Goal: Information Seeking & Learning: Check status

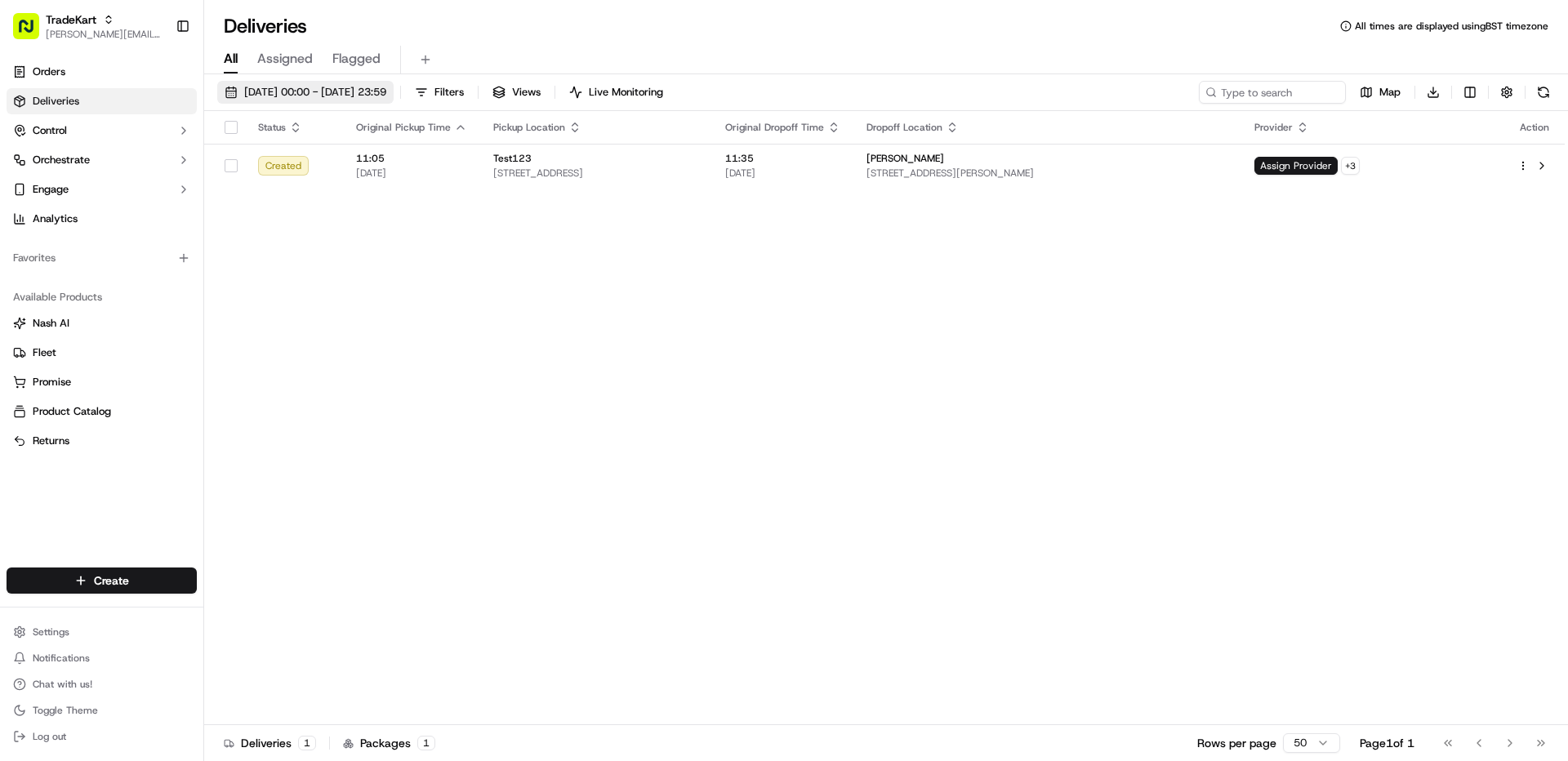
click at [372, 90] on span "[DATE] 00:00 - [DATE] 23:59" at bounding box center [315, 92] width 142 height 15
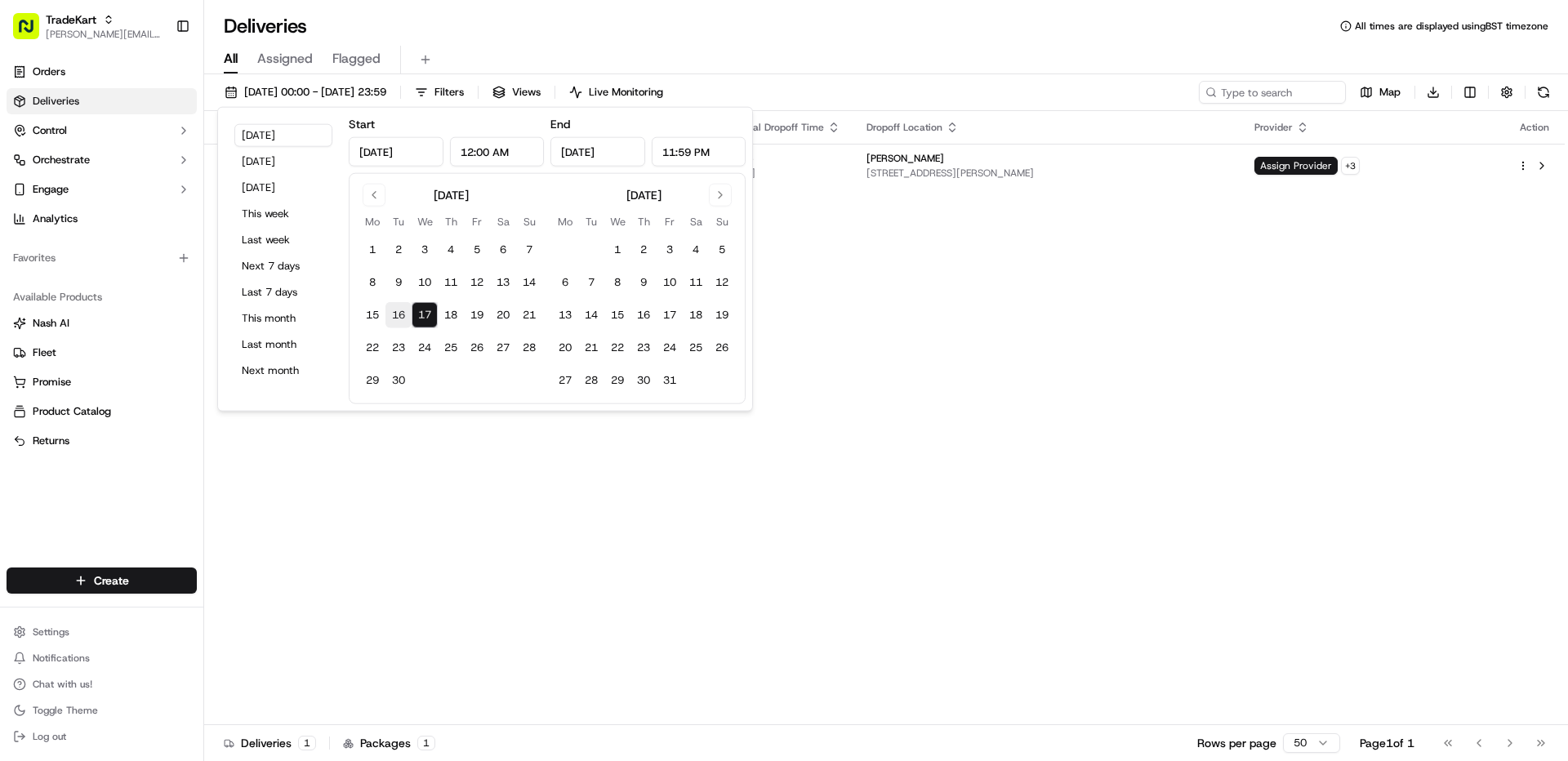
click at [396, 313] on button "16" at bounding box center [398, 315] width 26 height 26
type input "[DATE]"
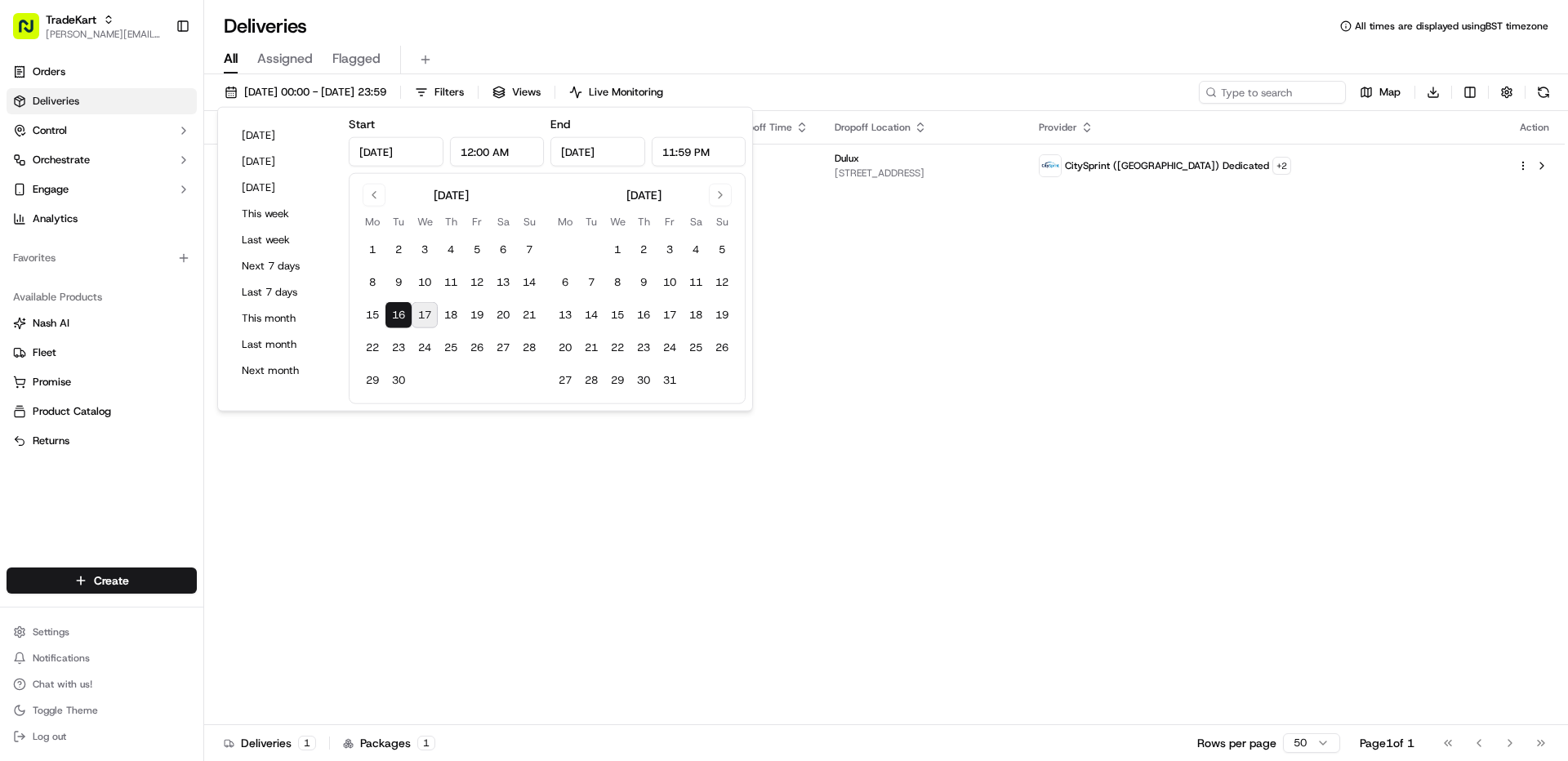
click at [421, 313] on button "17" at bounding box center [424, 315] width 26 height 26
type input "[DATE]"
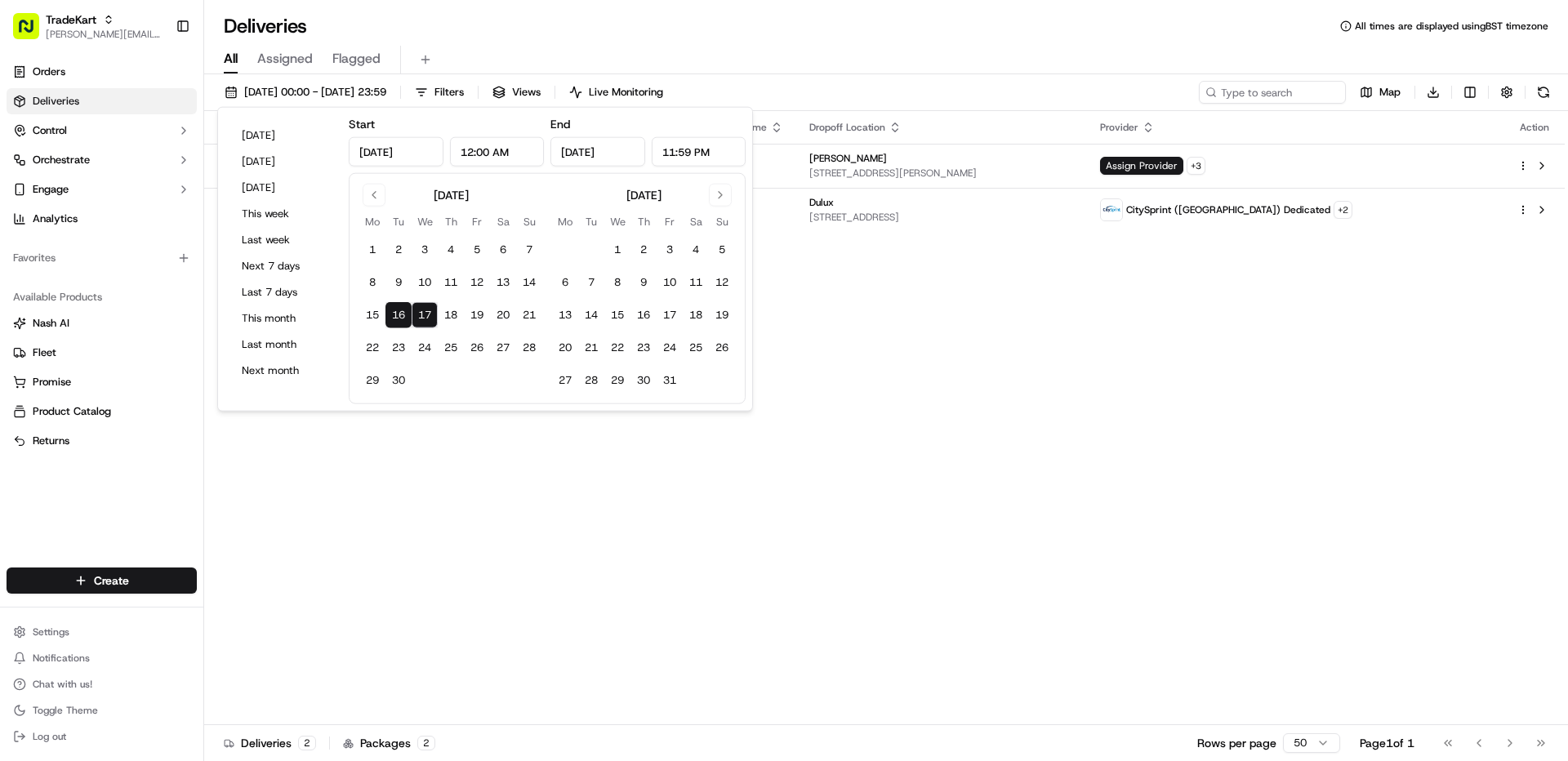
click at [933, 42] on div "All Assigned Flagged" at bounding box center [886, 57] width 1364 height 35
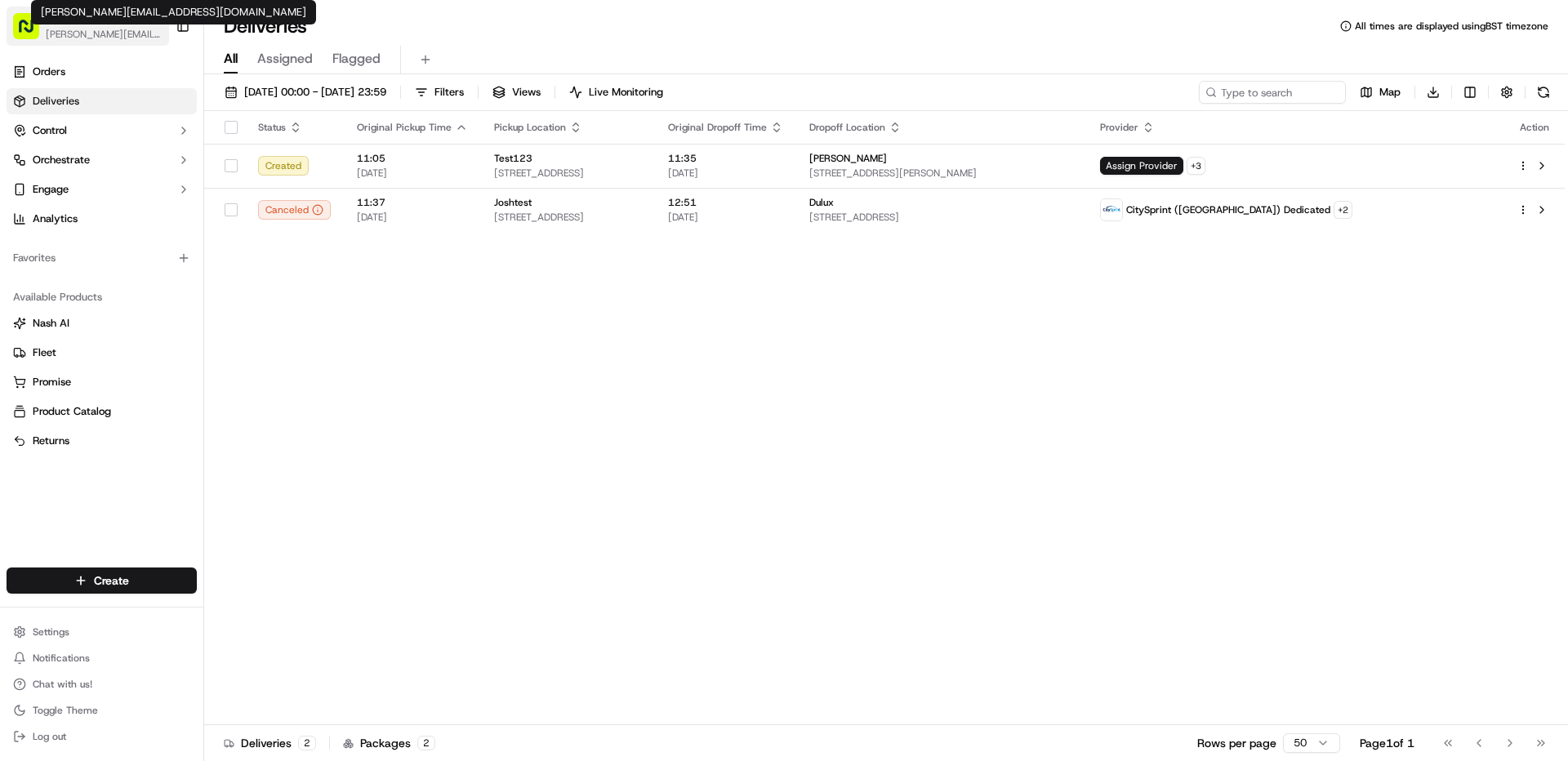
click at [68, 27] on span "[PERSON_NAME][EMAIL_ADDRESS][DOMAIN_NAME]" at bounding box center [104, 34] width 117 height 13
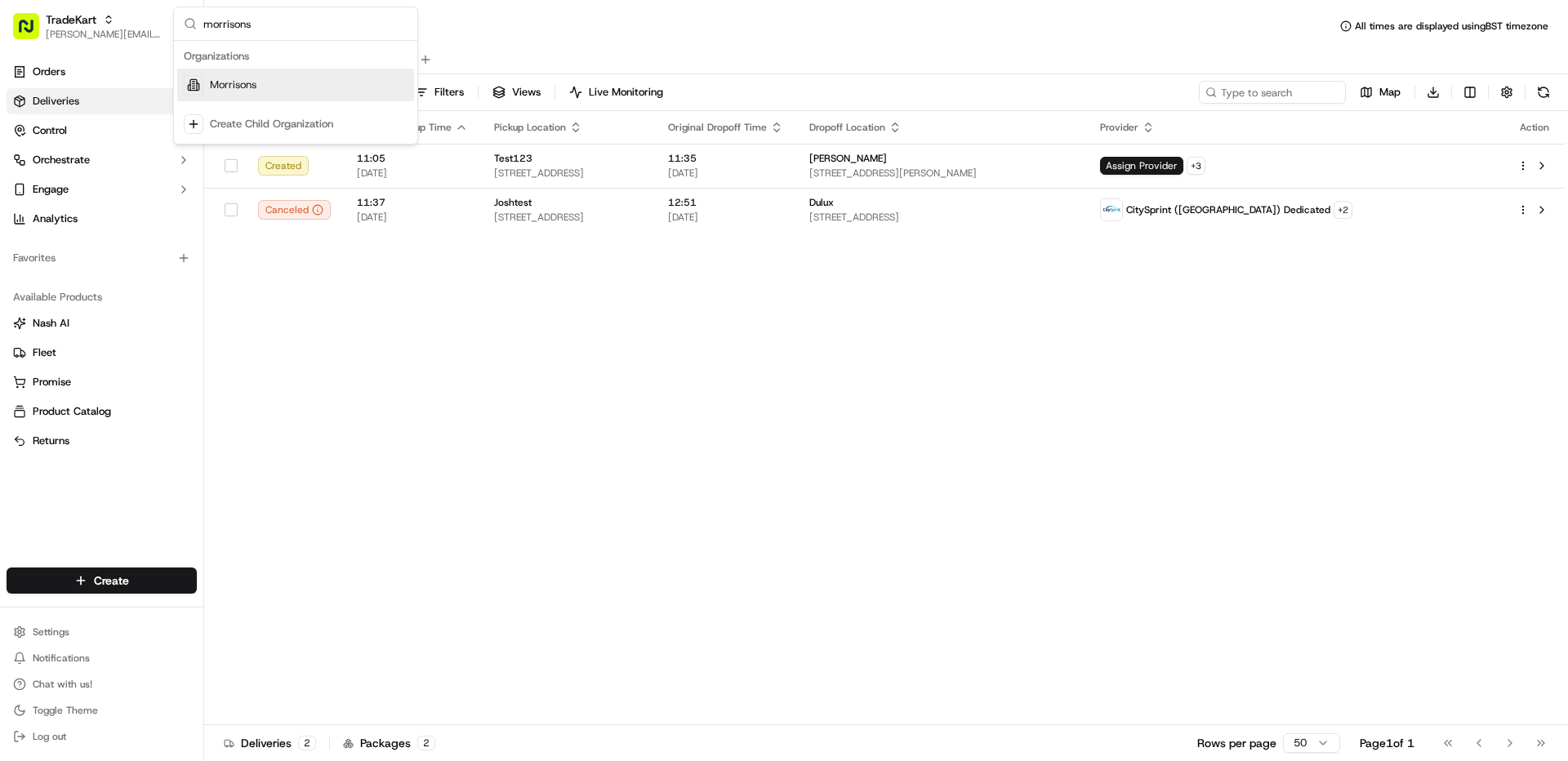
type input "morrisons"
click at [275, 83] on div "Morrisons" at bounding box center [296, 84] width 236 height 32
